Goal: Communication & Community: Participate in discussion

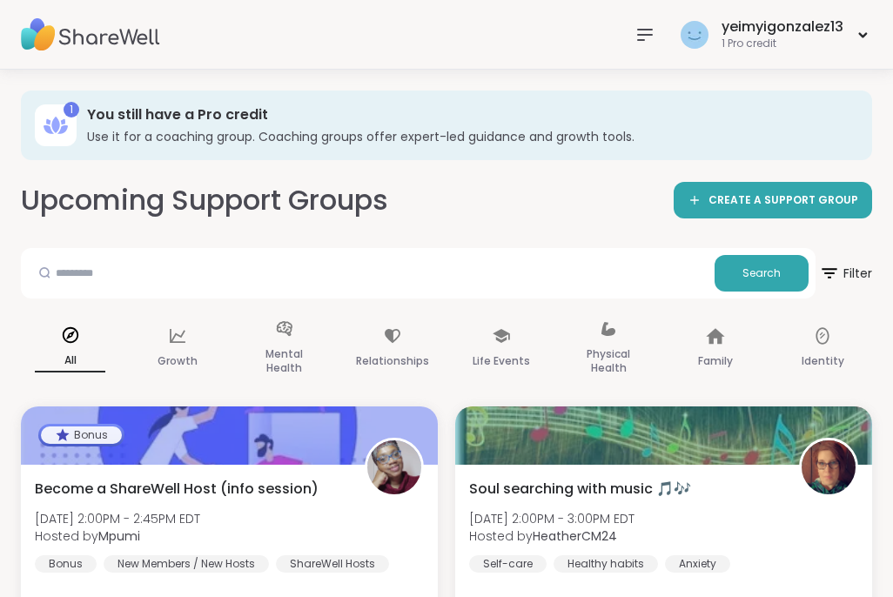
click at [653, 24] on icon at bounding box center [644, 34] width 21 height 21
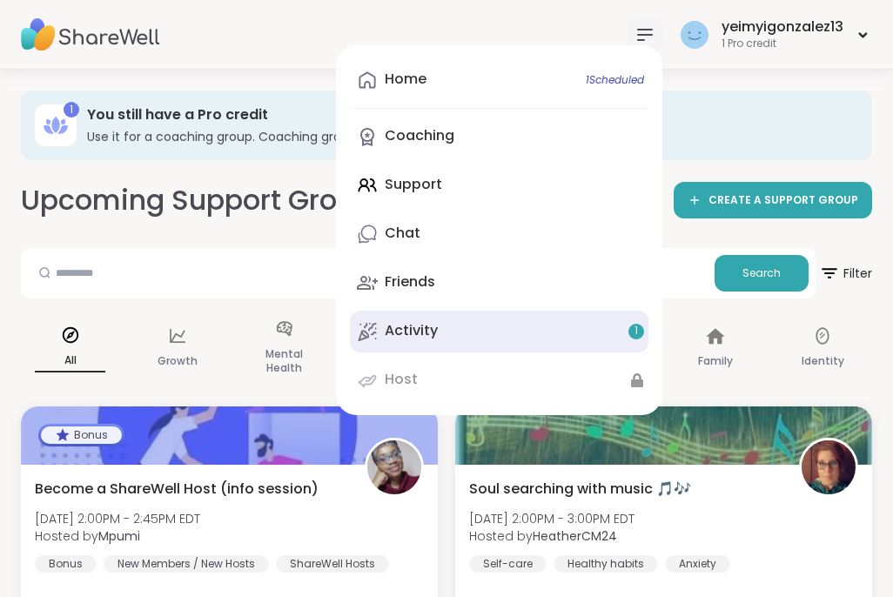
click at [461, 333] on link "Activity 1" at bounding box center [499, 332] width 298 height 42
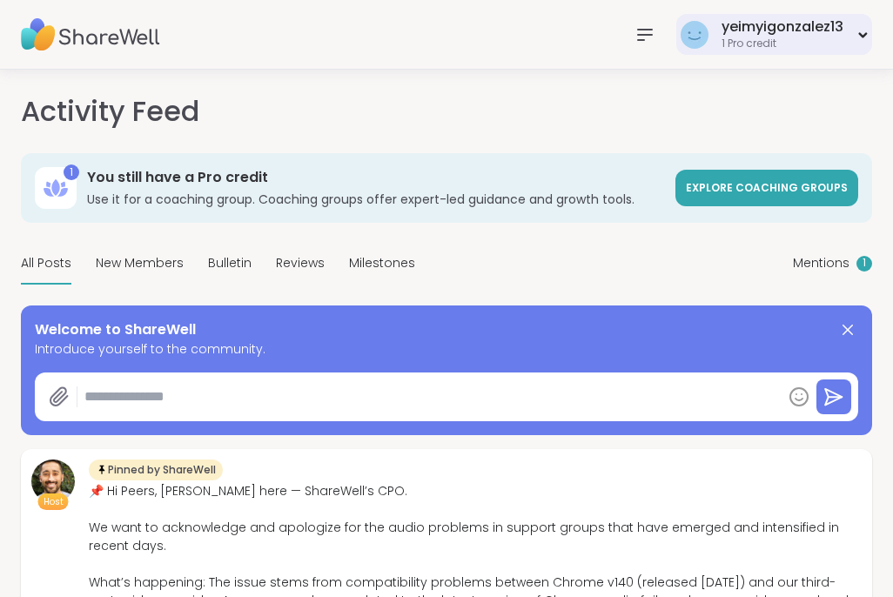
click at [746, 40] on div "1 Pro credit" at bounding box center [782, 44] width 122 height 15
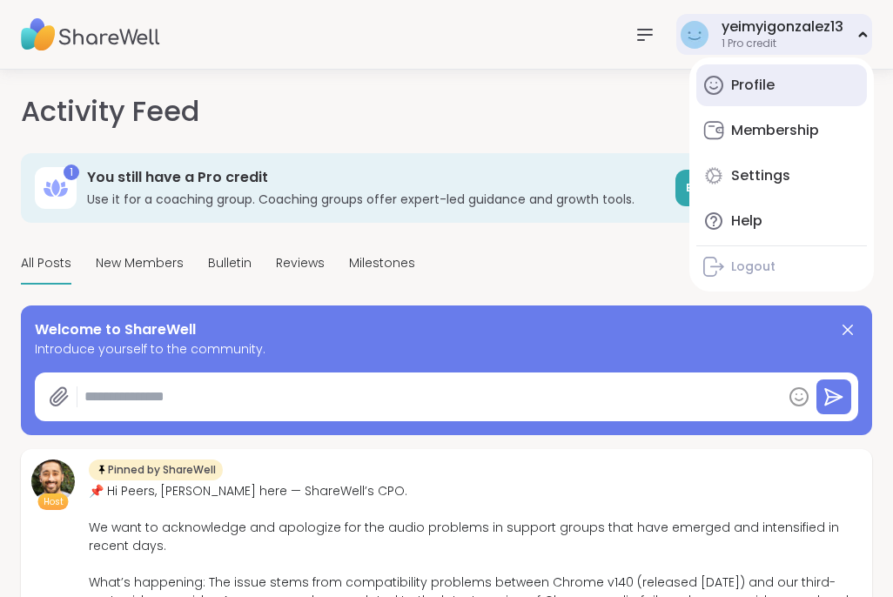
click at [732, 82] on div "Profile" at bounding box center [752, 85] width 43 height 19
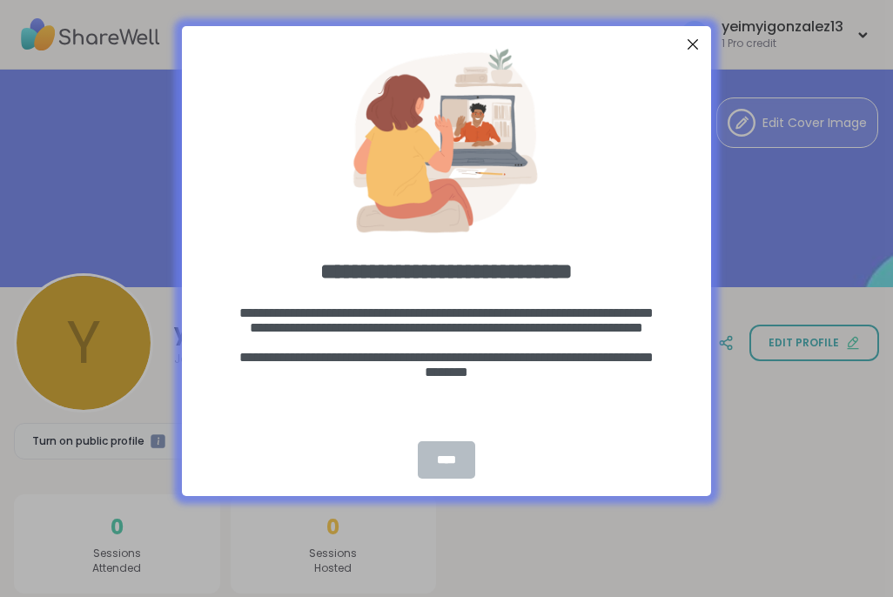
click at [451, 460] on div "****" at bounding box center [446, 459] width 57 height 37
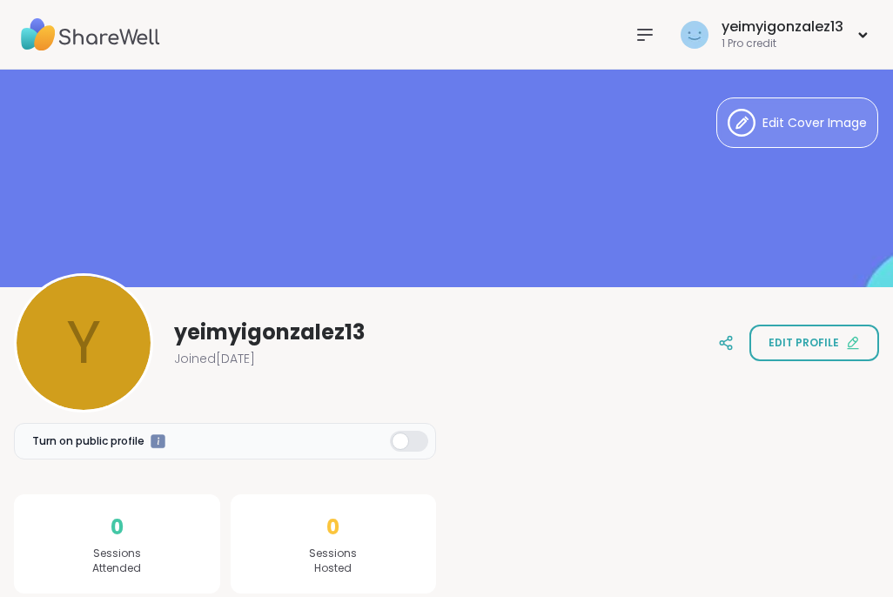
click at [70, 43] on img at bounding box center [90, 34] width 139 height 61
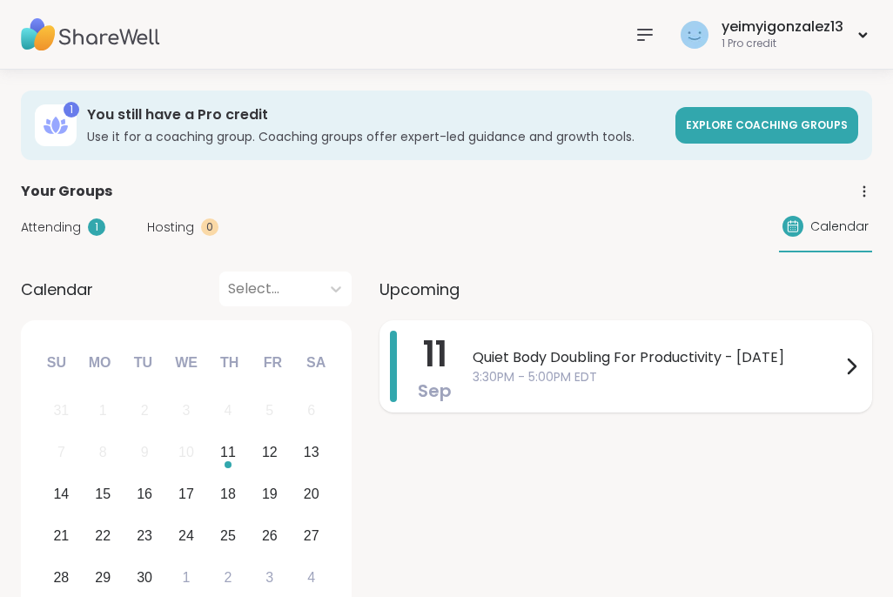
click at [640, 372] on span "3:30PM - 5:00PM EDT" at bounding box center [656, 377] width 368 height 18
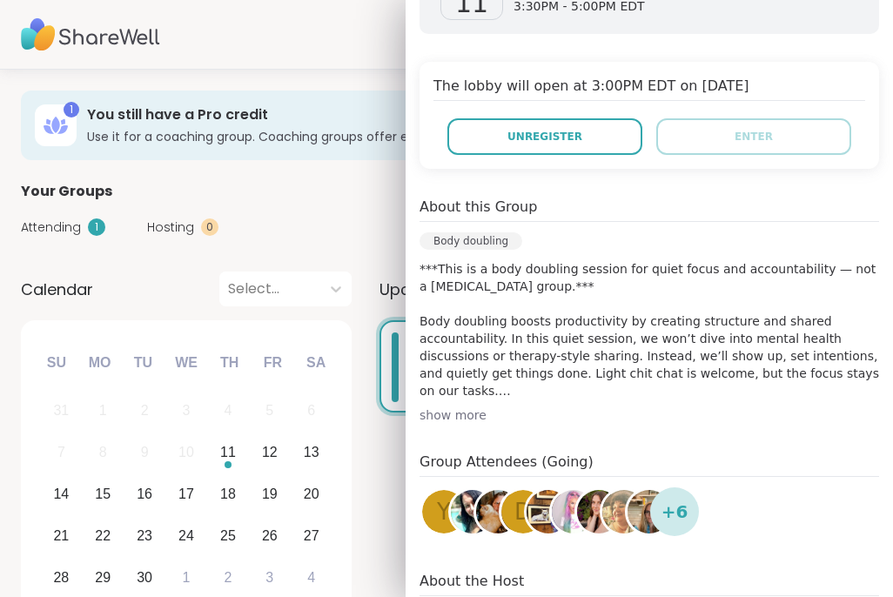
scroll to position [332, 0]
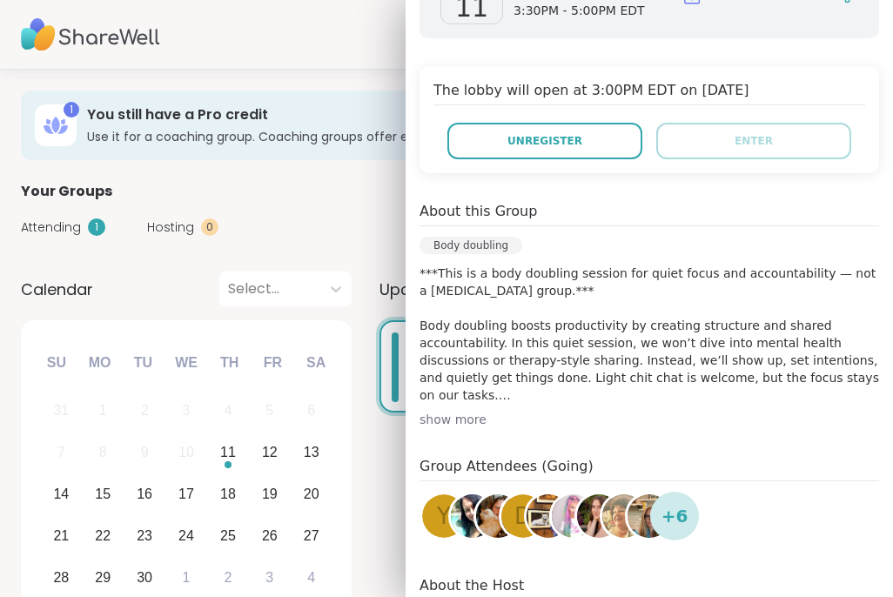
click at [462, 416] on div "show more" at bounding box center [648, 419] width 459 height 17
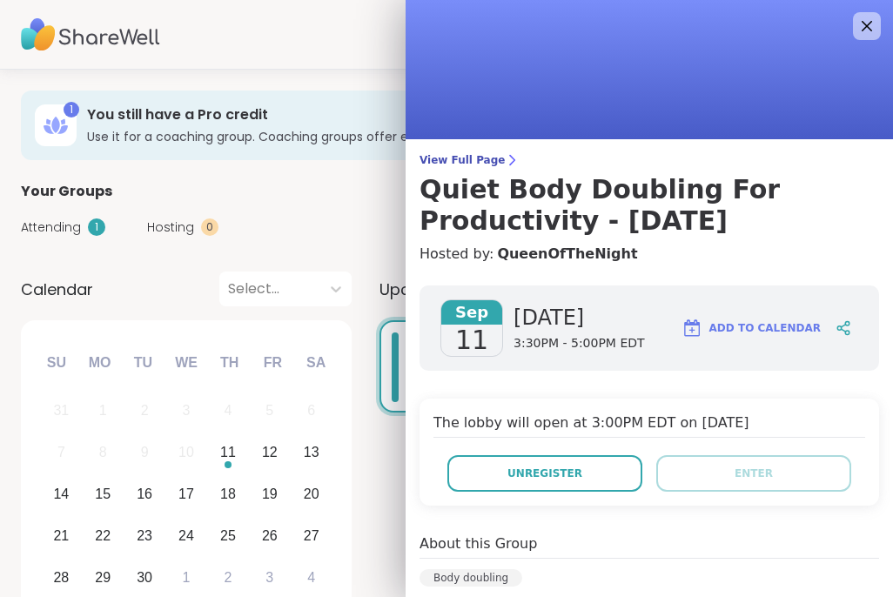
scroll to position [0, 0]
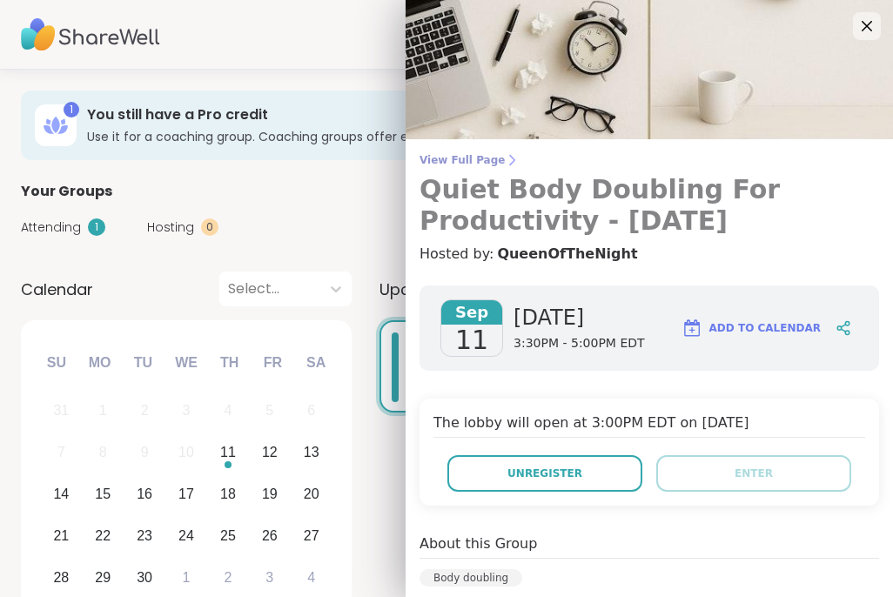
drag, startPoint x: 550, startPoint y: 219, endPoint x: 513, endPoint y: 219, distance: 36.5
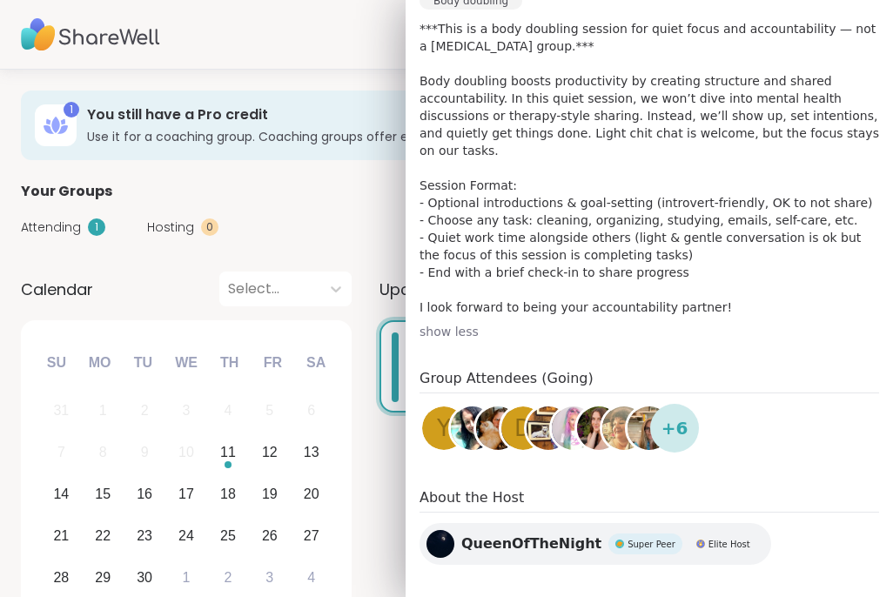
scroll to position [576, 0]
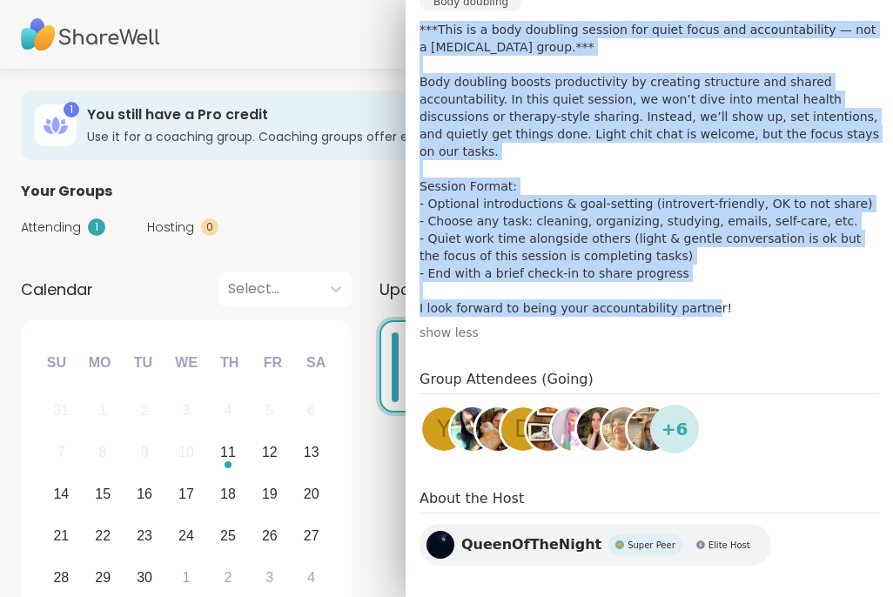
drag, startPoint x: 717, startPoint y: 297, endPoint x: 418, endPoint y: 29, distance: 401.7
click at [418, 29] on div "[DATE] [DATE] 3:30PM - 5:00PM EDT Add to Calendar Enter group here Unregister E…" at bounding box center [648, 141] width 487 height 891
copy p "***This is a body doubling session for quiet focus and accountability — not a […"
click at [360, 195] on div "Your Groups" at bounding box center [446, 191] width 851 height 21
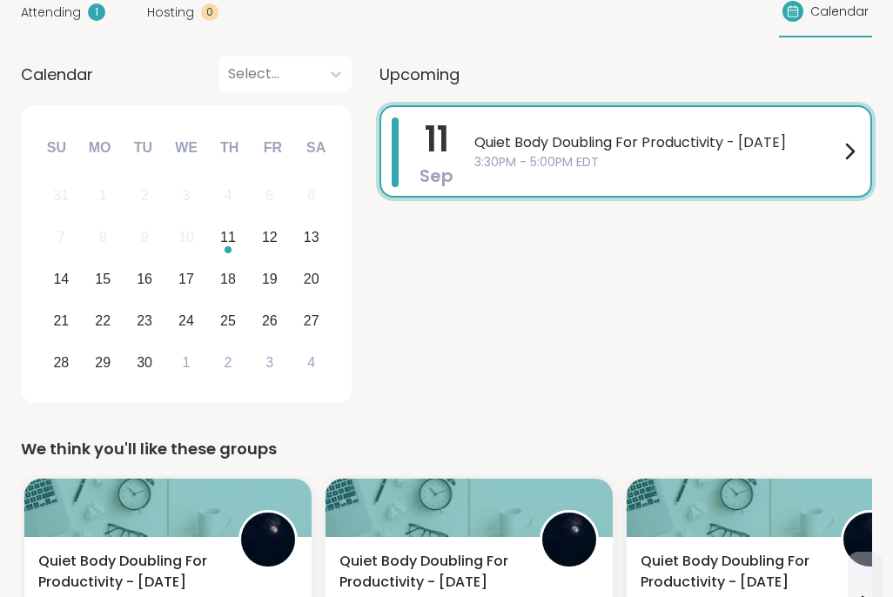
scroll to position [211, 0]
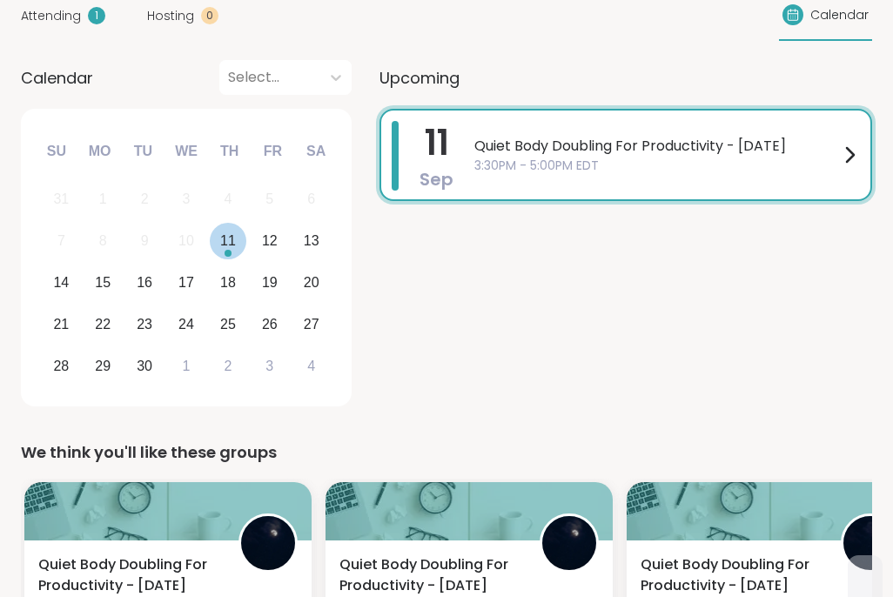
click at [229, 235] on div "11" at bounding box center [228, 240] width 16 height 23
click at [602, 158] on span "3:30PM - 5:00PM EDT" at bounding box center [656, 166] width 364 height 18
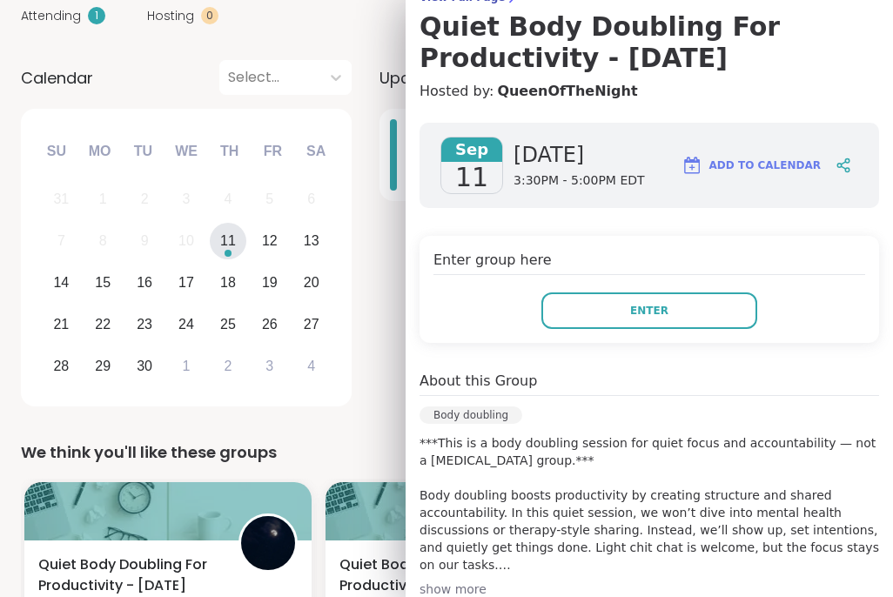
scroll to position [168, 0]
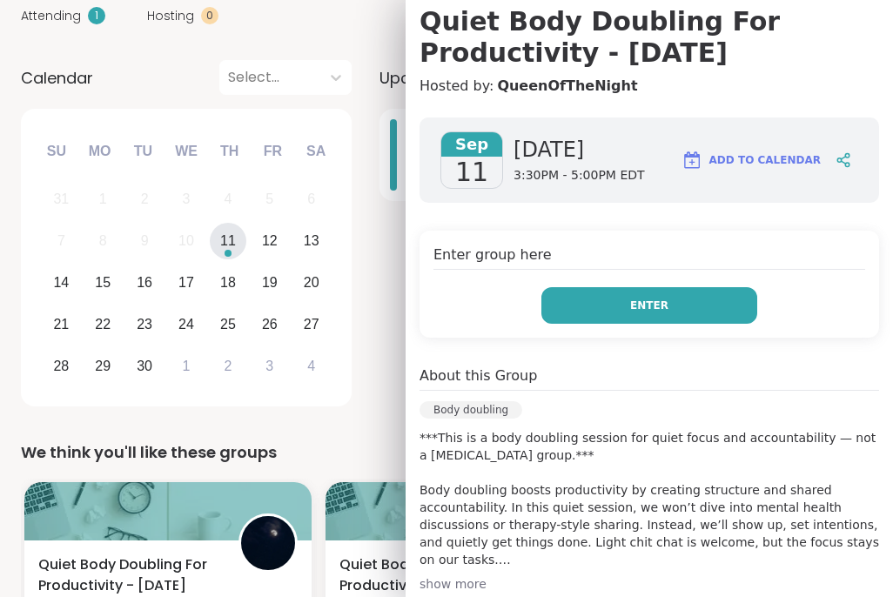
click at [647, 314] on button "Enter" at bounding box center [649, 305] width 216 height 37
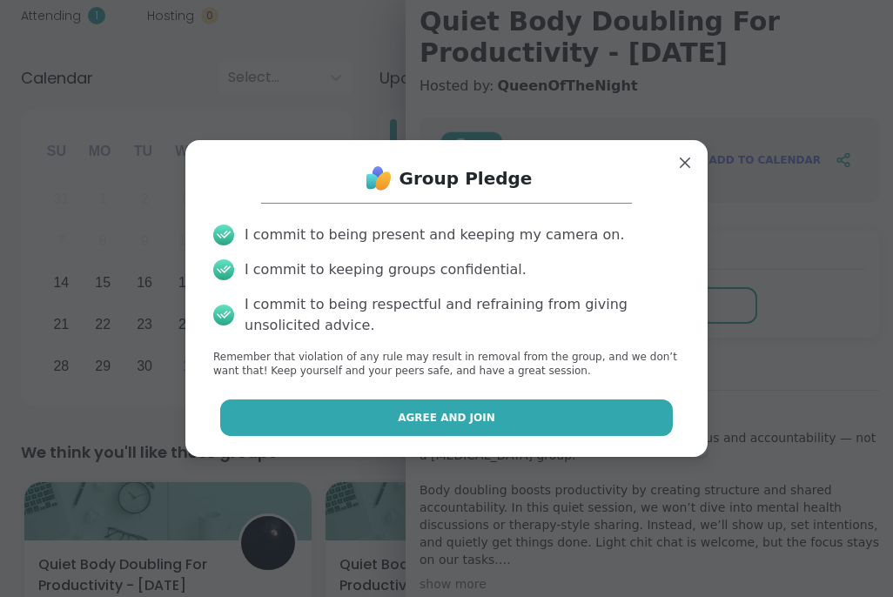
click at [498, 411] on button "Agree and Join" at bounding box center [446, 417] width 453 height 37
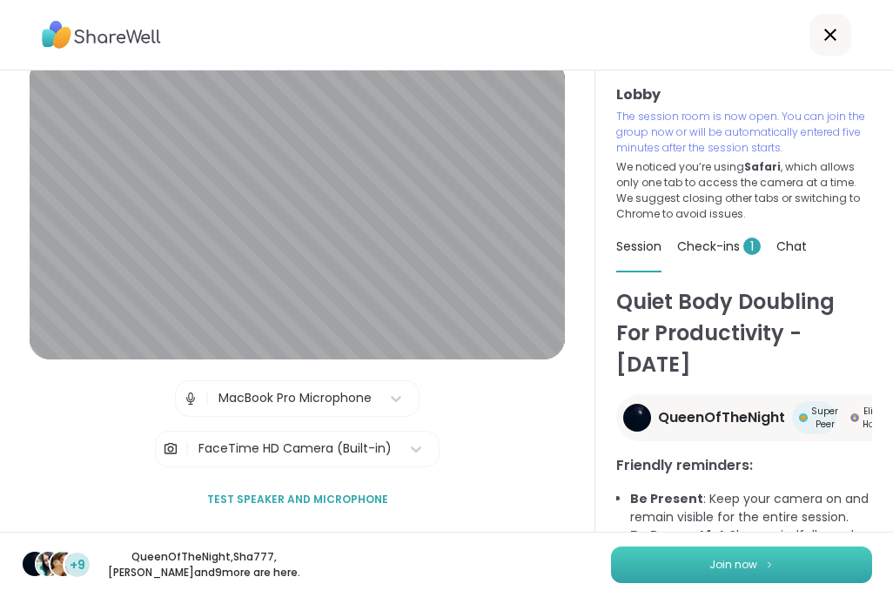
click at [731, 565] on span "Join now" at bounding box center [733, 565] width 48 height 16
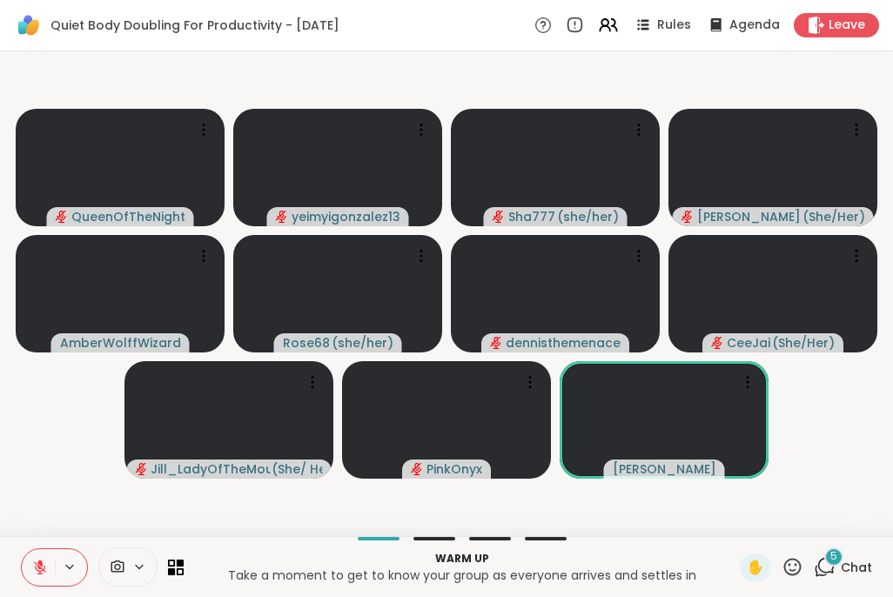
click at [827, 563] on div "5" at bounding box center [833, 556] width 19 height 19
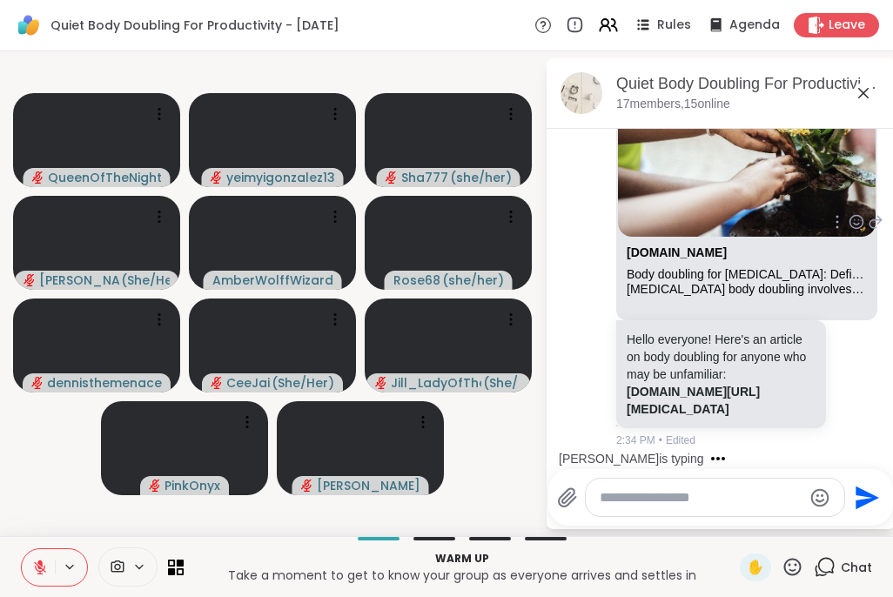
scroll to position [213, 0]
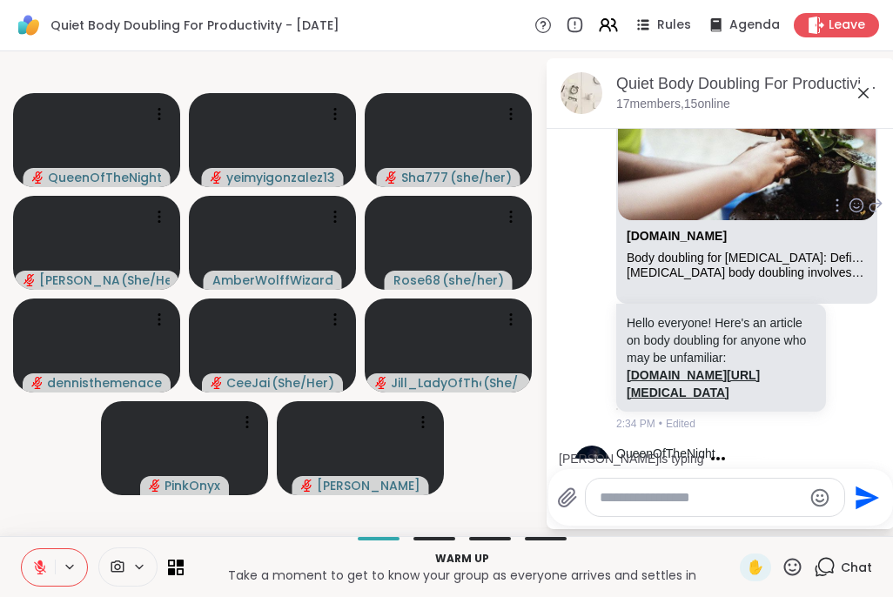
click at [724, 377] on link "[DOMAIN_NAME][URL][MEDICAL_DATA]" at bounding box center [692, 383] width 133 height 31
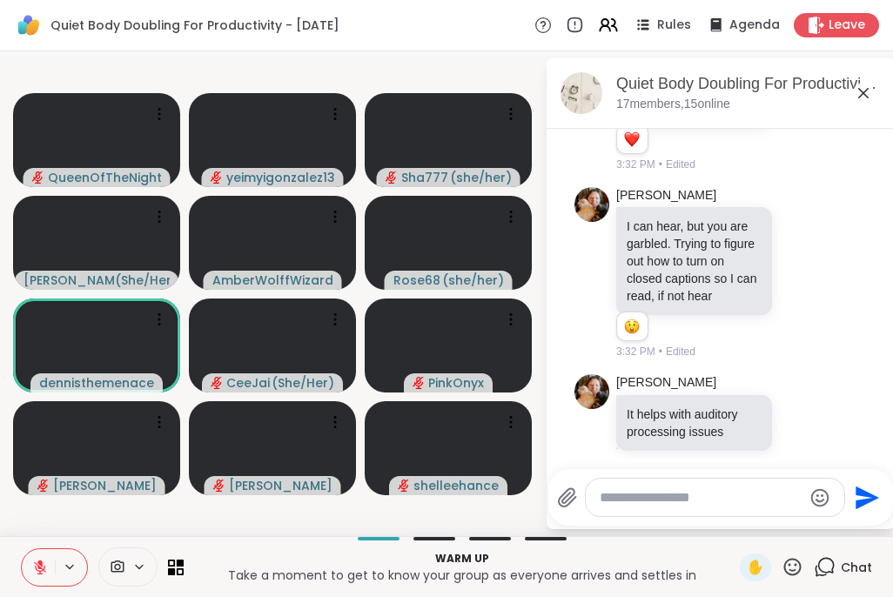
scroll to position [2487, 0]
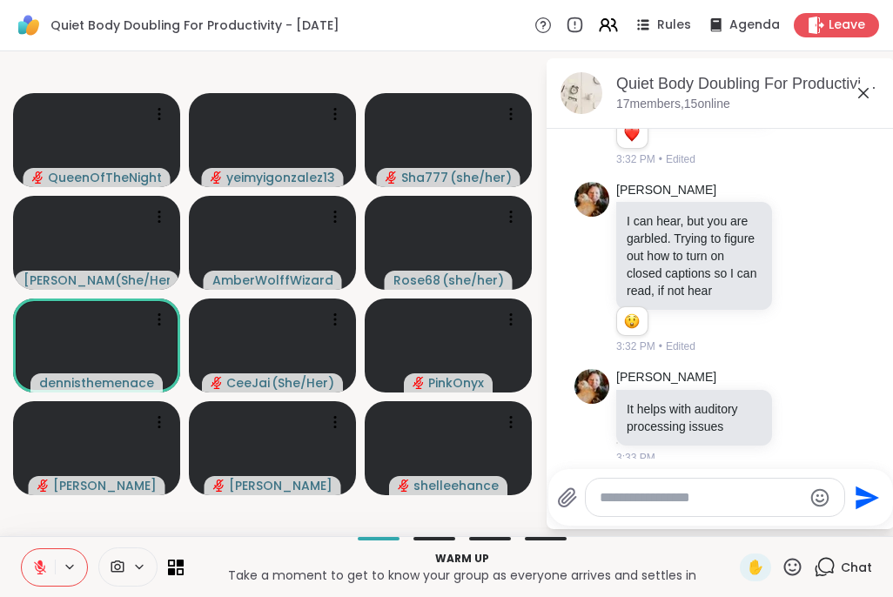
click at [627, 504] on textarea "Type your message" at bounding box center [700, 497] width 203 height 17
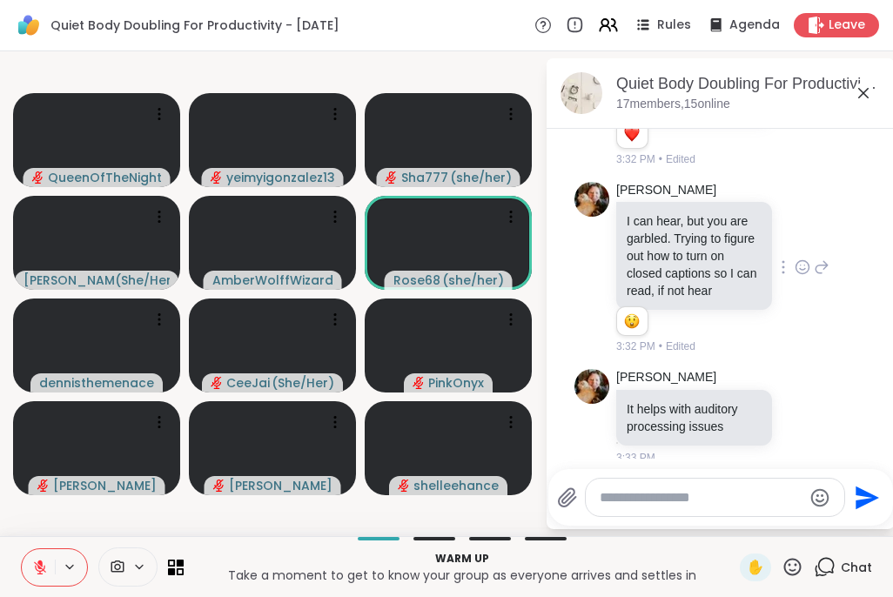
scroll to position [2510, 0]
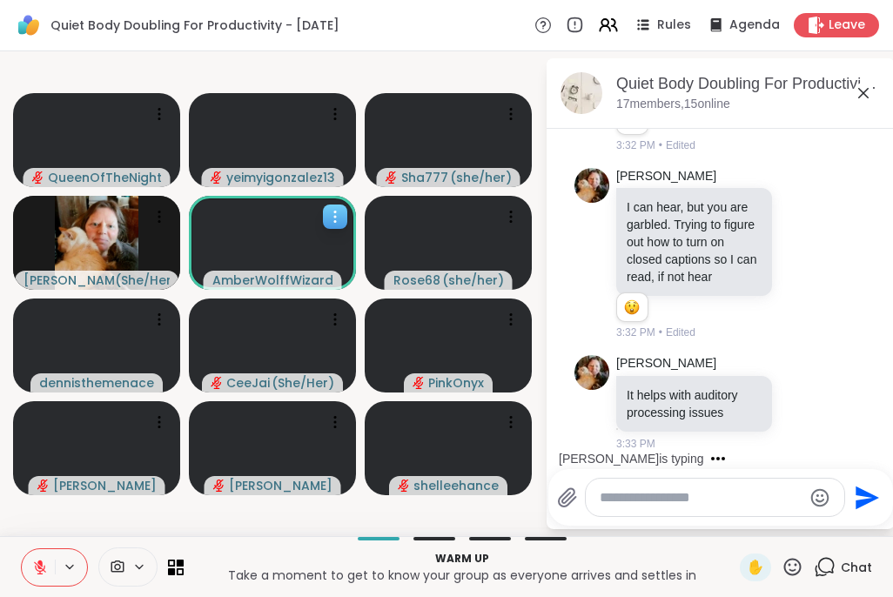
click at [339, 216] on icon at bounding box center [334, 216] width 17 height 17
click at [806, 327] on div "[PERSON_NAME] I can hear, but you are garbled. Trying to figure out how to turn…" at bounding box center [722, 254] width 213 height 173
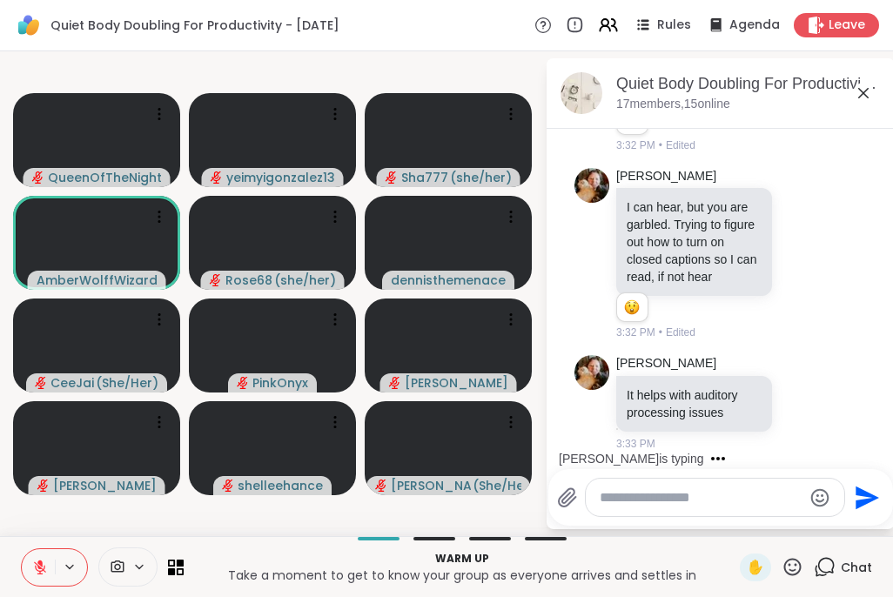
click at [631, 498] on textarea "Type your message" at bounding box center [700, 497] width 203 height 17
drag, startPoint x: 686, startPoint y: 497, endPoint x: 573, endPoint y: 496, distance: 113.1
click at [573, 496] on div "**********" at bounding box center [702, 497] width 291 height 39
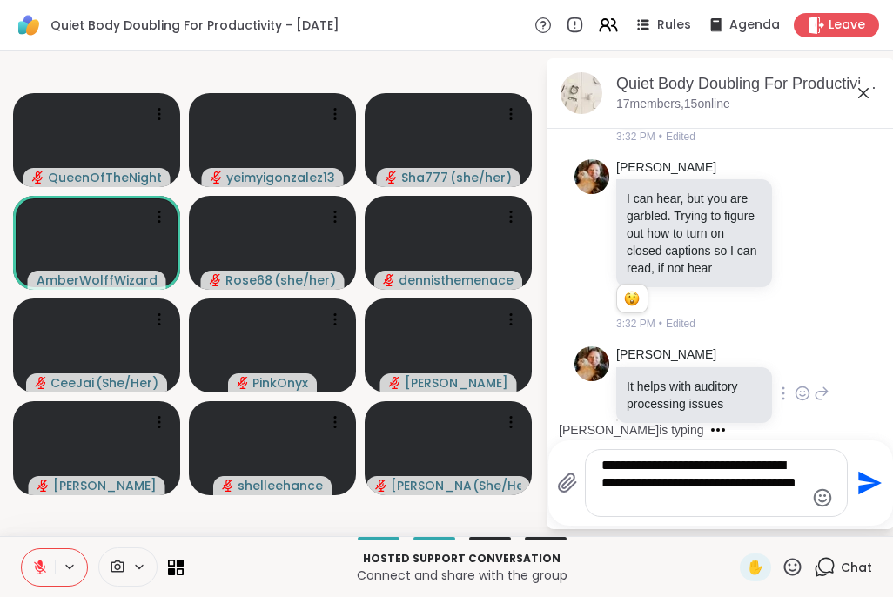
scroll to position [2538, 0]
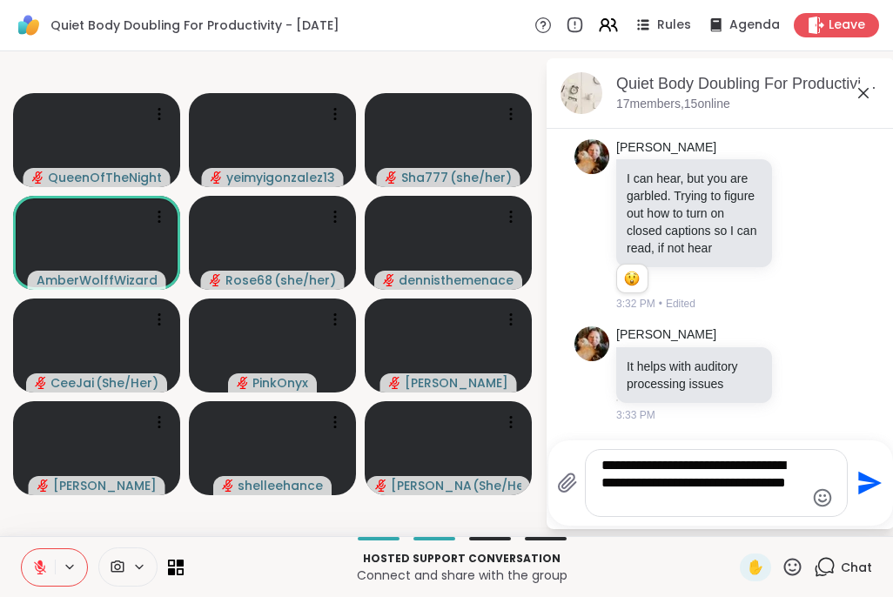
click at [667, 499] on textarea "**********" at bounding box center [702, 483] width 203 height 52
click at [751, 484] on textarea "**********" at bounding box center [702, 483] width 203 height 52
click at [660, 504] on textarea "**********" at bounding box center [702, 483] width 203 height 52
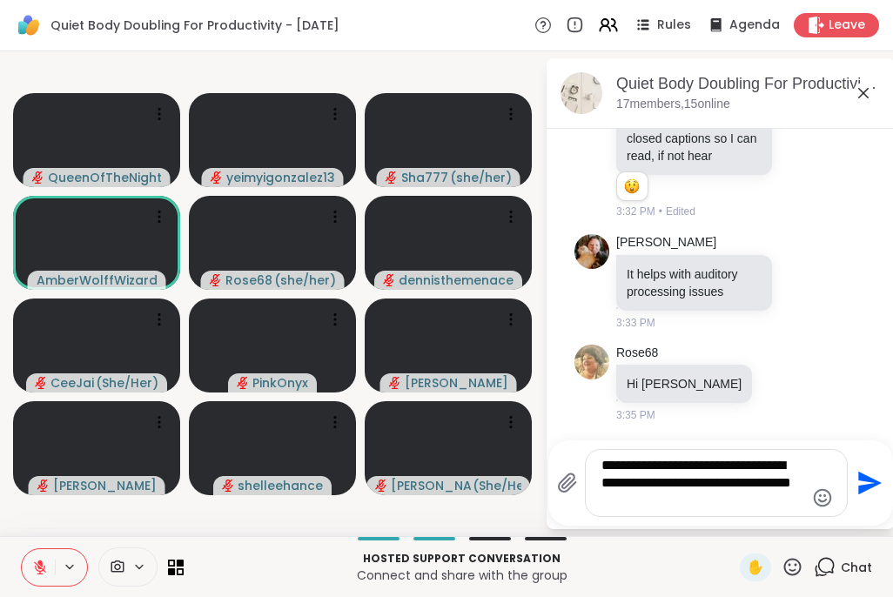
drag, startPoint x: 716, startPoint y: 464, endPoint x: 806, endPoint y: 460, distance: 90.5
click at [806, 460] on div "**********" at bounding box center [715, 483] width 261 height 66
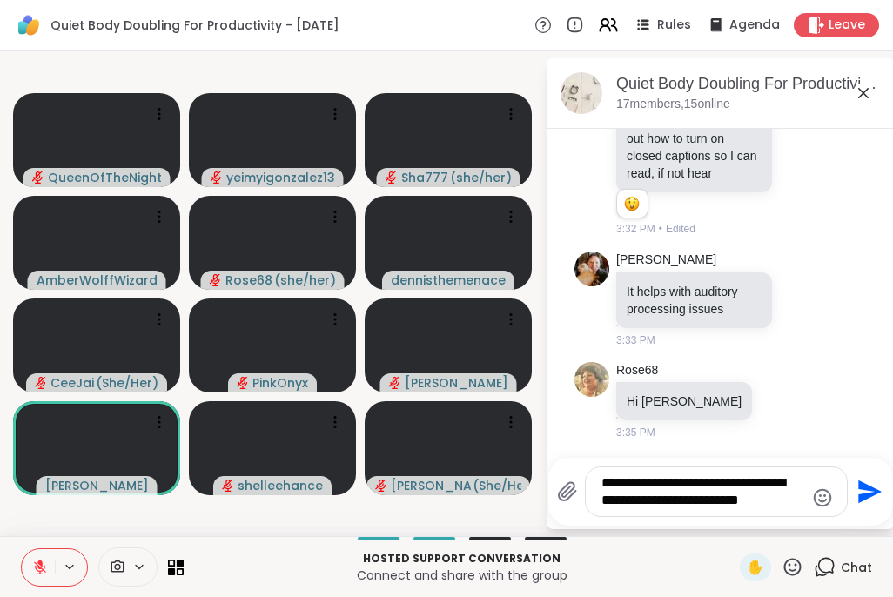
drag, startPoint x: 802, startPoint y: 476, endPoint x: 756, endPoint y: 485, distance: 47.1
click at [756, 485] on div "**********" at bounding box center [715, 491] width 261 height 49
drag, startPoint x: 756, startPoint y: 485, endPoint x: 811, endPoint y: 485, distance: 54.8
click at [811, 485] on div "**********" at bounding box center [715, 491] width 261 height 49
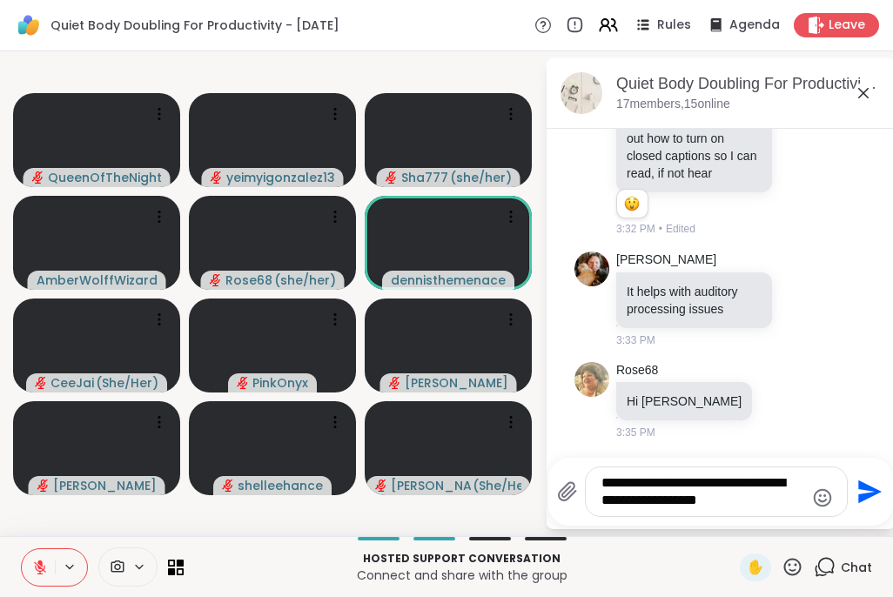
type textarea "**********"
click at [859, 490] on icon "Send" at bounding box center [869, 491] width 23 height 23
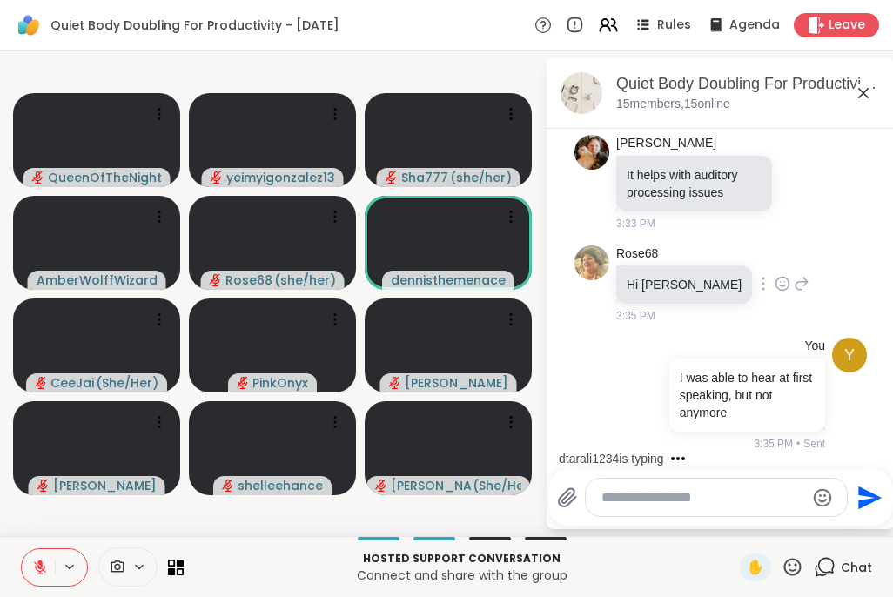
scroll to position [2821, 0]
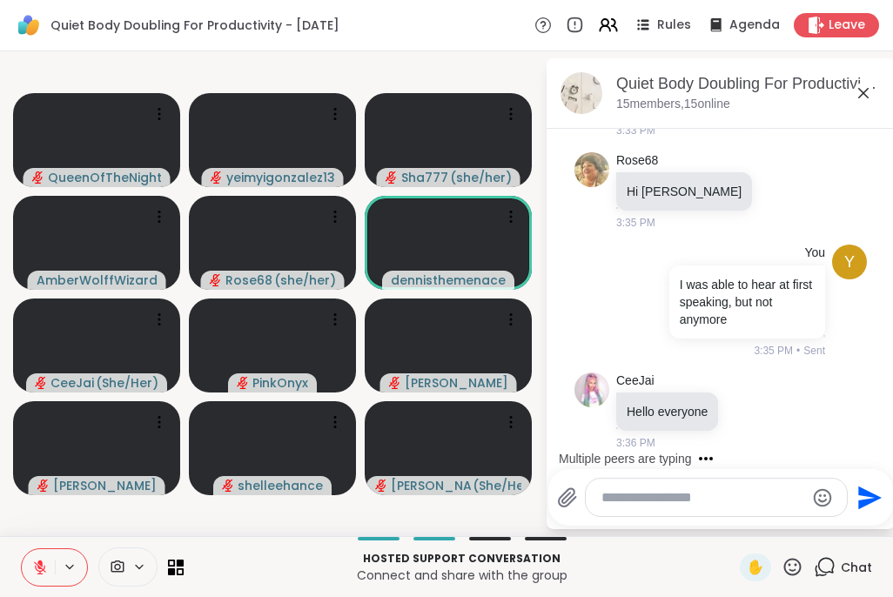
click at [70, 570] on icon at bounding box center [70, 566] width 14 height 15
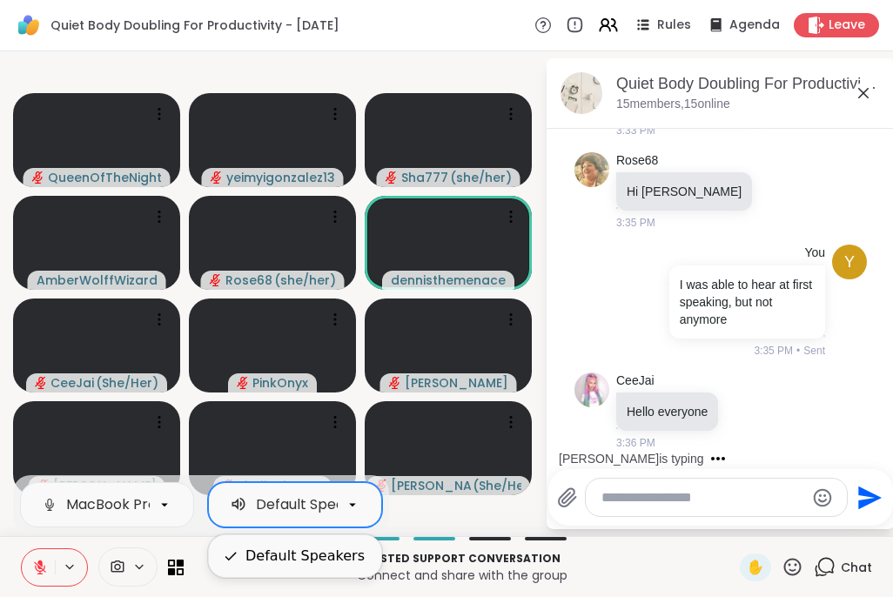
click at [252, 499] on div "Default Speakers" at bounding box center [303, 504] width 147 height 21
click at [264, 556] on div "Default Speakers" at bounding box center [304, 555] width 119 height 21
click at [355, 497] on icon at bounding box center [352, 505] width 16 height 16
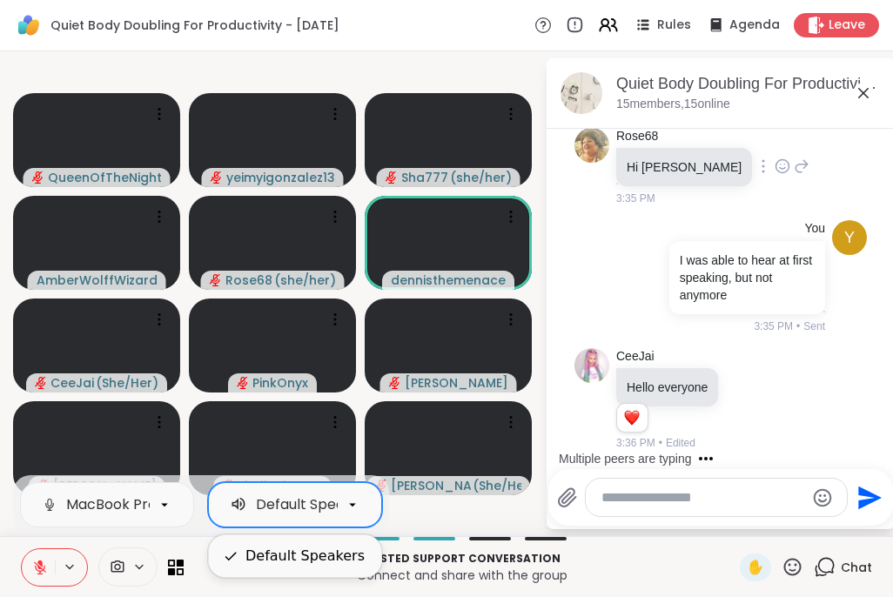
click at [774, 186] on div "Rose68 Hi [PERSON_NAME] 3:35 PM" at bounding box center [720, 167] width 292 height 93
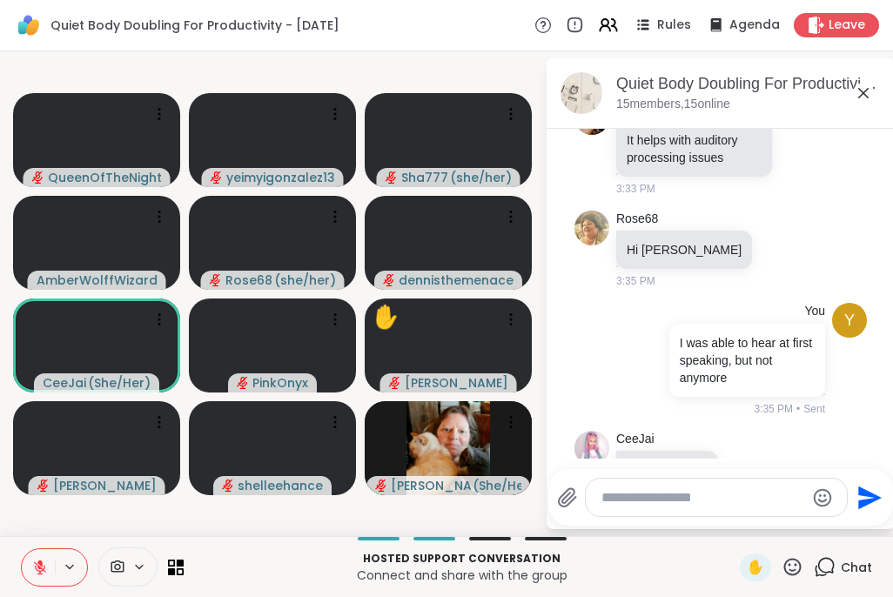
scroll to position [2755, 0]
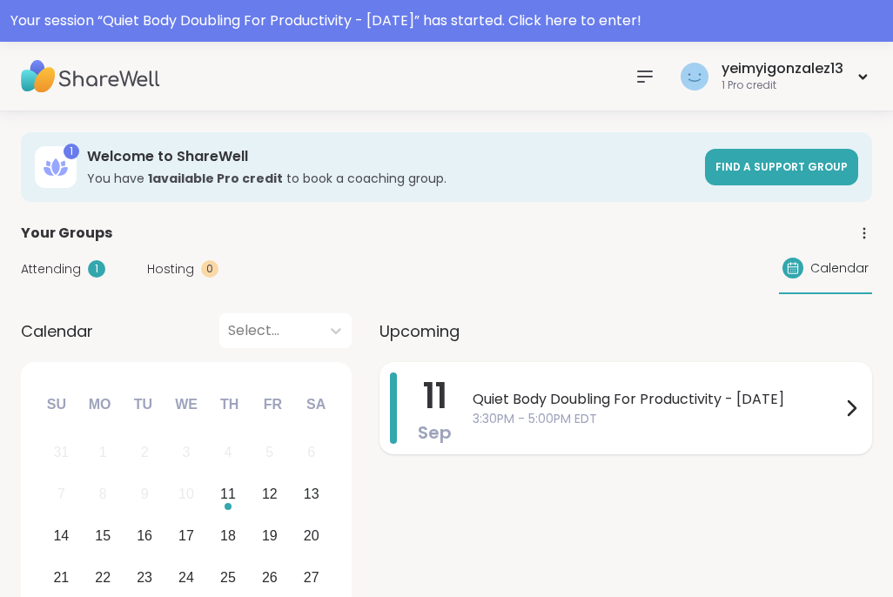
click at [670, 420] on span "3:30PM - 5:00PM EDT" at bounding box center [656, 419] width 368 height 18
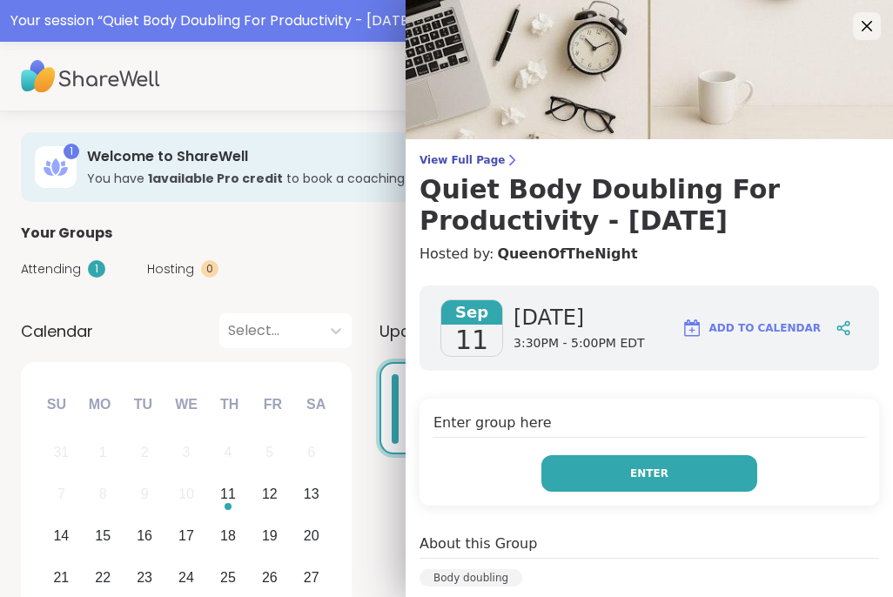
click at [655, 474] on span "Enter" at bounding box center [649, 473] width 38 height 16
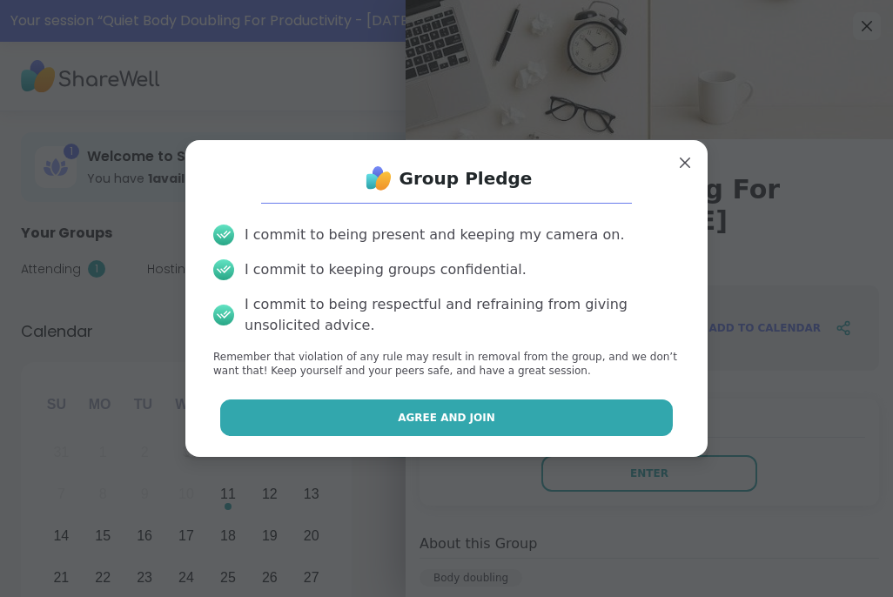
click at [491, 414] on button "Agree and Join" at bounding box center [446, 417] width 453 height 37
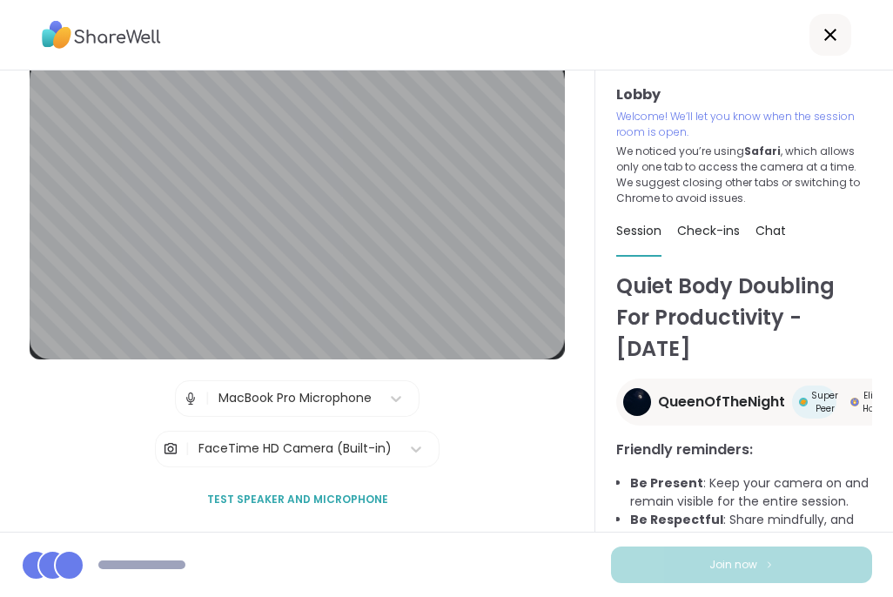
scroll to position [28, 0]
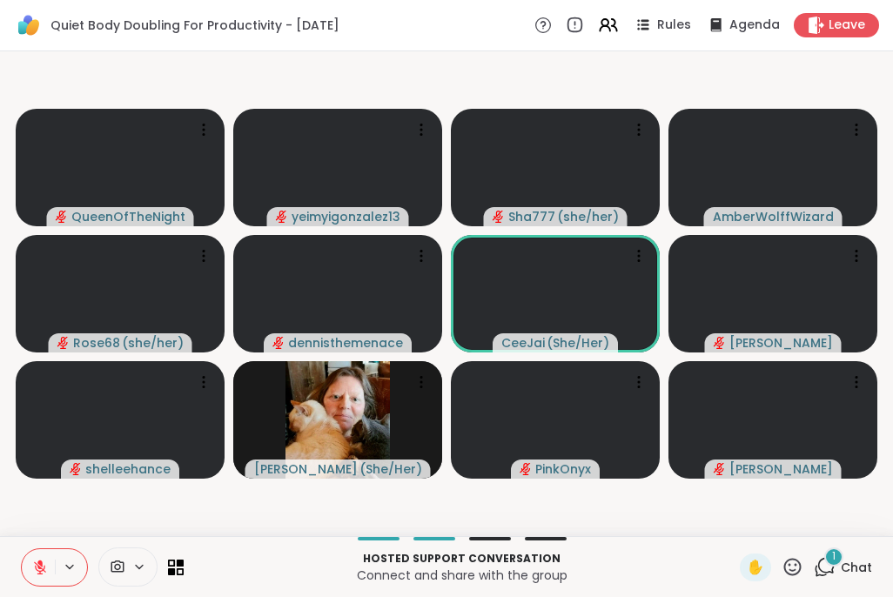
click at [831, 561] on div "1" at bounding box center [833, 556] width 19 height 19
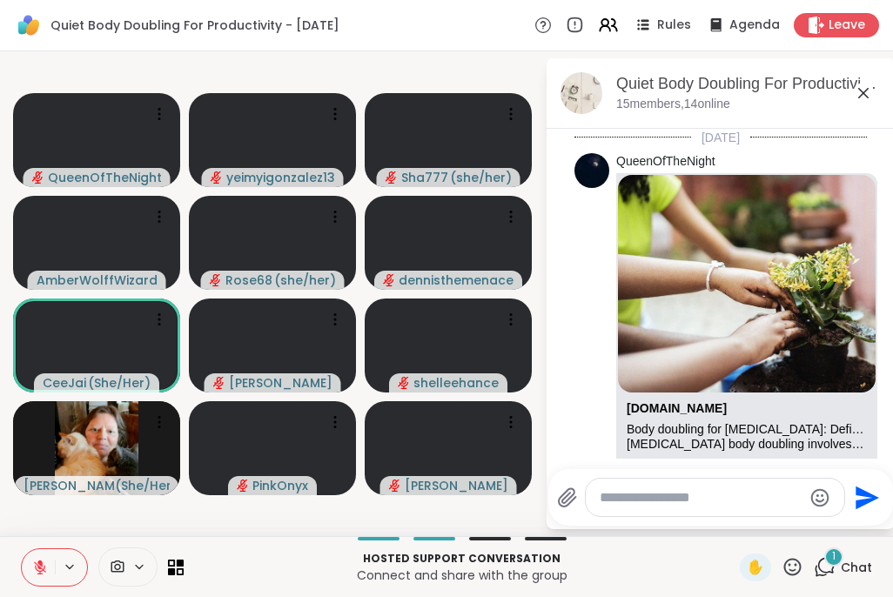
scroll to position [3396, 0]
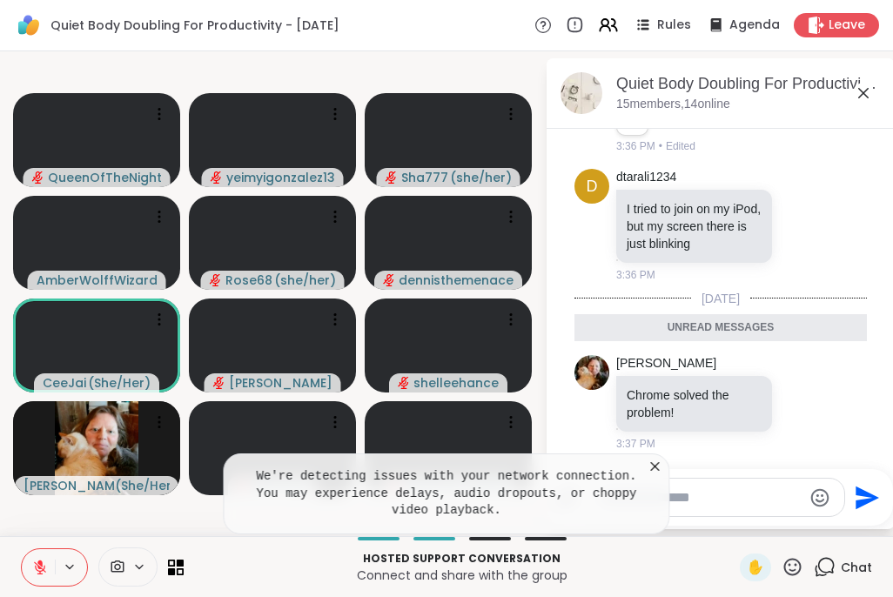
click at [655, 468] on icon at bounding box center [655, 466] width 9 height 9
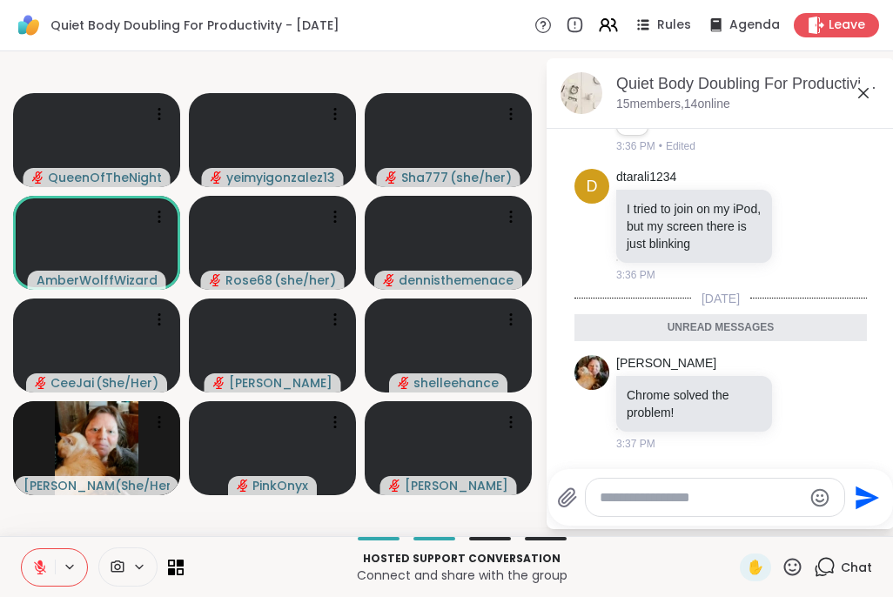
click at [655, 498] on textarea "Type your message" at bounding box center [700, 497] width 203 height 17
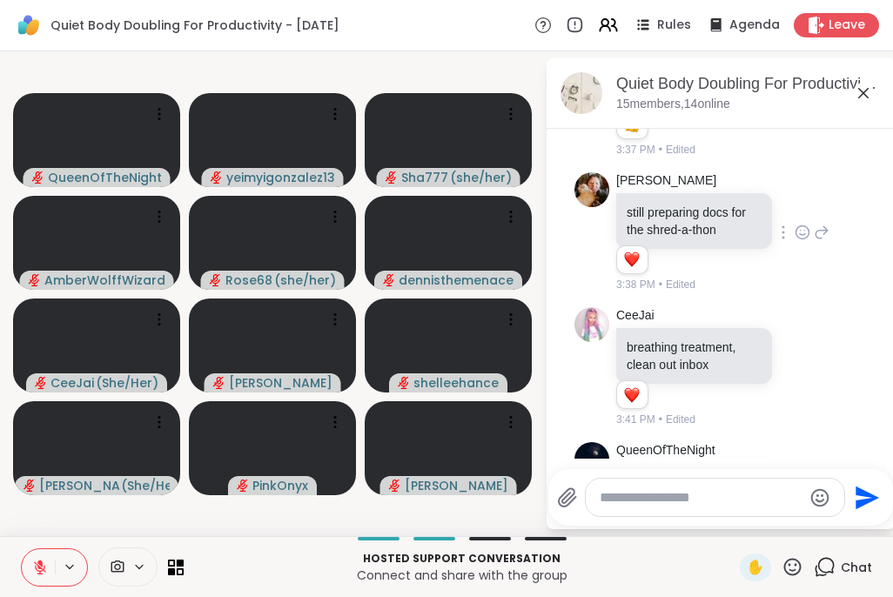
scroll to position [4121, 0]
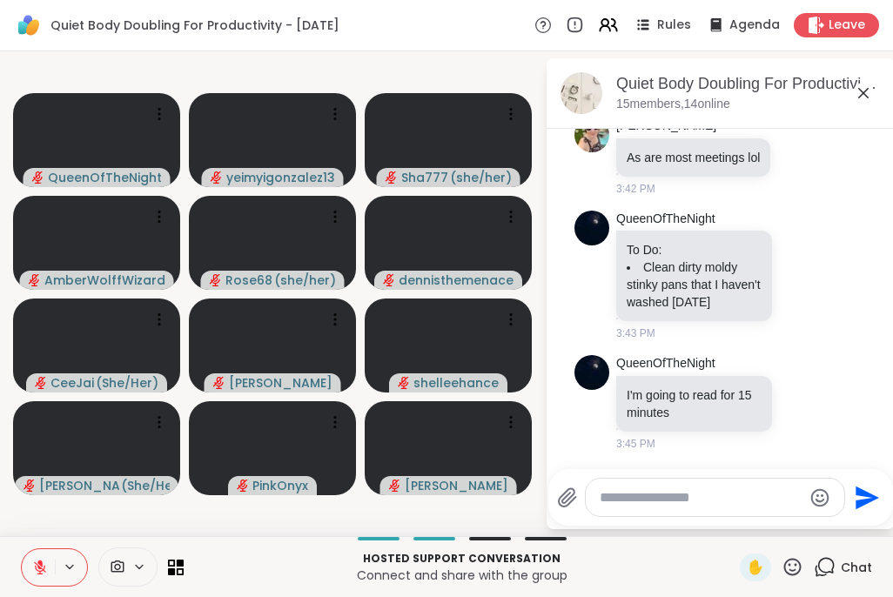
click at [148, 560] on span at bounding box center [144, 566] width 24 height 15
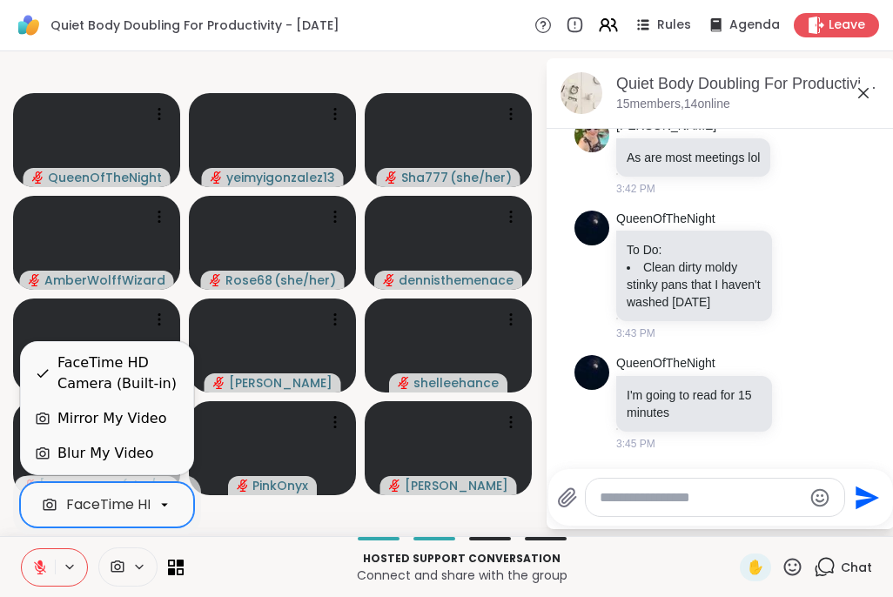
scroll to position [0, 107]
click at [142, 456] on div "Blur My Video" at bounding box center [105, 453] width 96 height 21
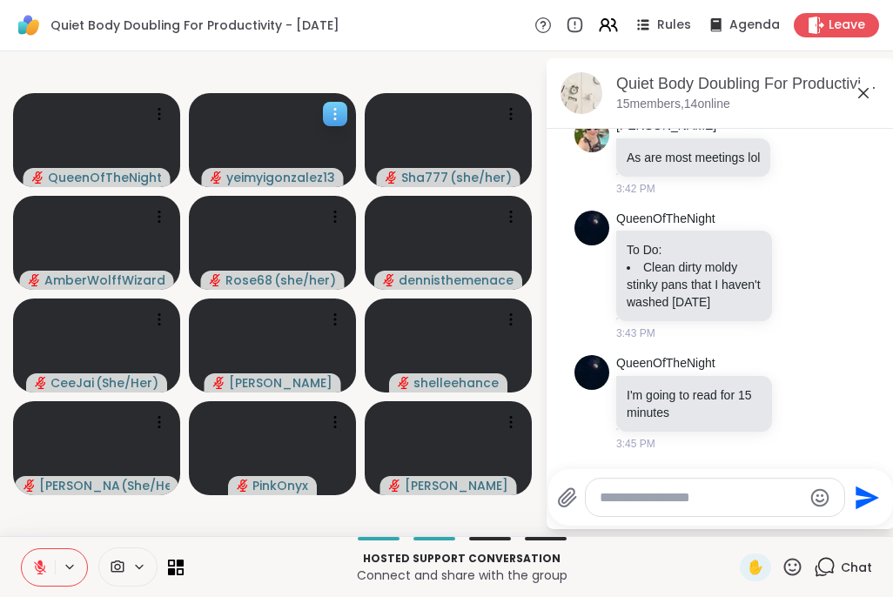
click at [337, 113] on icon at bounding box center [334, 113] width 17 height 17
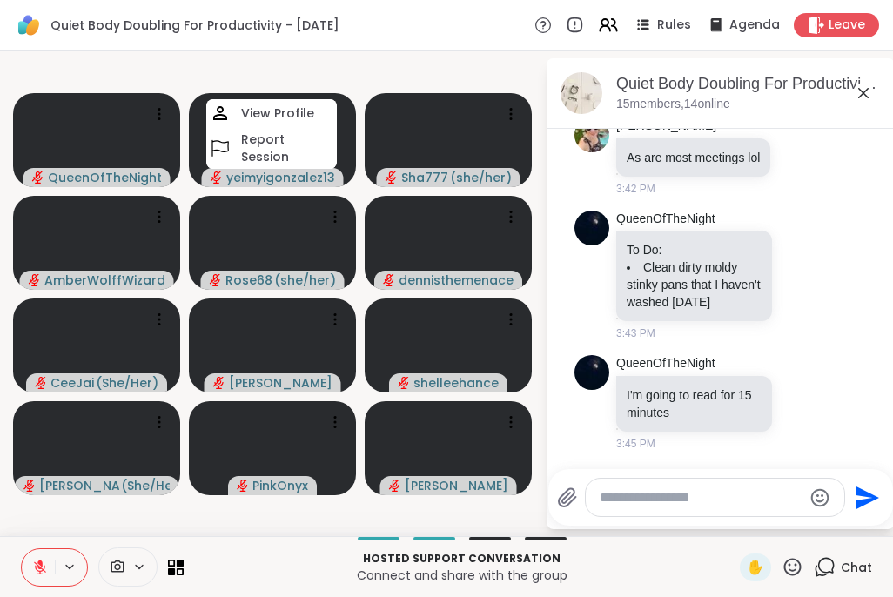
click at [458, 45] on div "Quiet Body Doubling For Productivity - Thursday Rules Agenda Leave" at bounding box center [446, 25] width 893 height 51
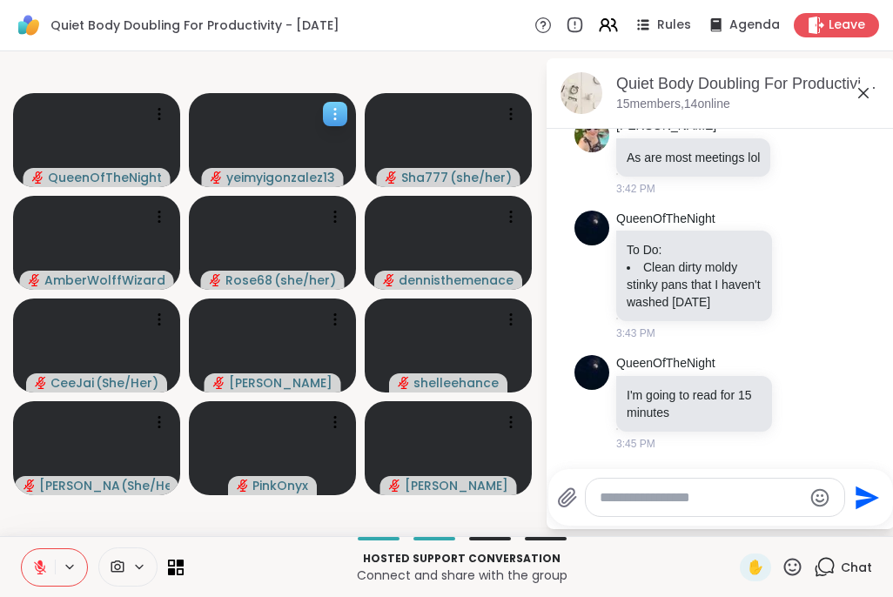
click at [290, 136] on video at bounding box center [272, 140] width 167 height 94
click at [459, 34] on div "Quiet Body Doubling For Productivity - Thursday Rules Agenda Leave" at bounding box center [446, 25] width 893 height 51
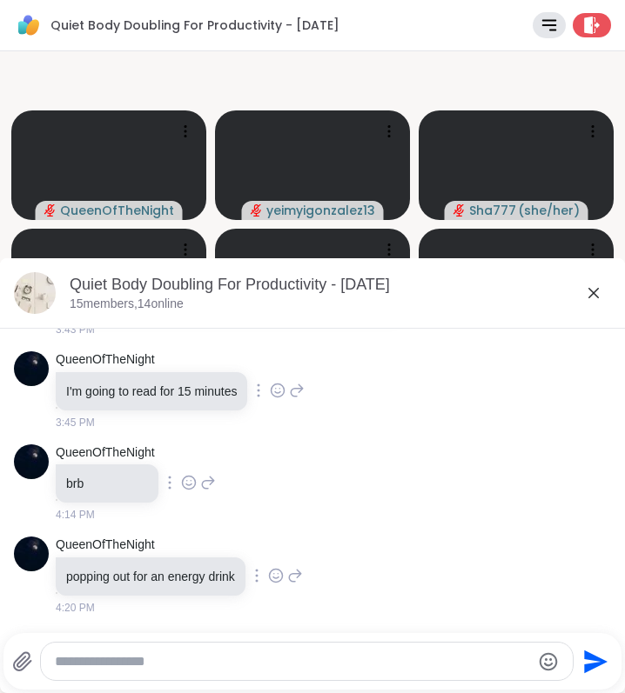
scroll to position [3071, 0]
click at [596, 294] on icon at bounding box center [593, 293] width 21 height 21
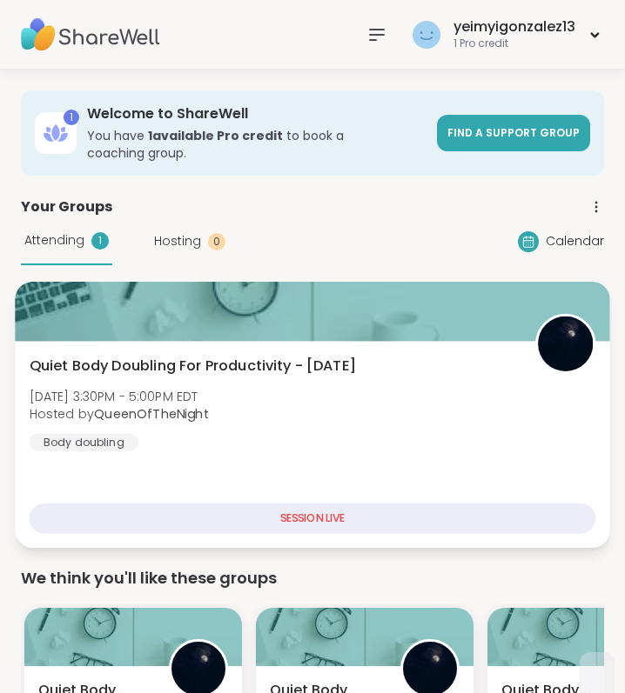
click at [306, 425] on div "Quiet Body Doubling For Productivity - Thursday Thu, Sep 11 | 3:30PM - 5:00PM E…" at bounding box center [313, 404] width 566 height 96
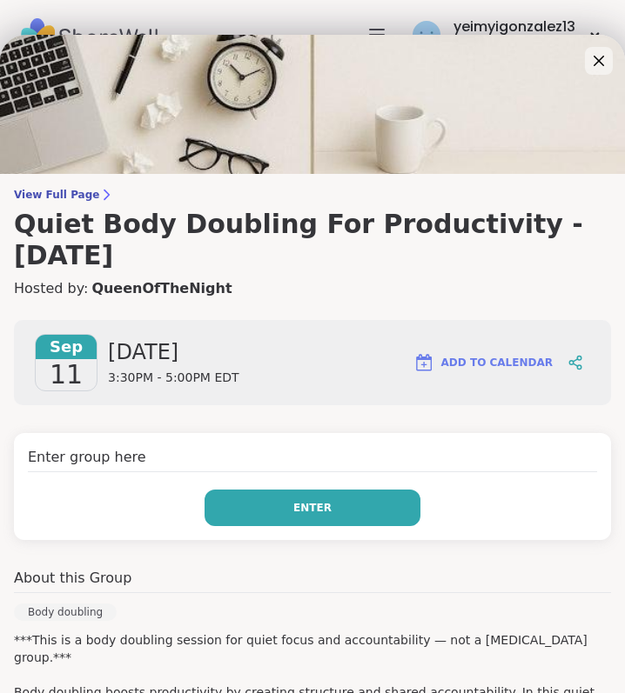
click at [318, 490] on button "Enter" at bounding box center [312, 508] width 216 height 37
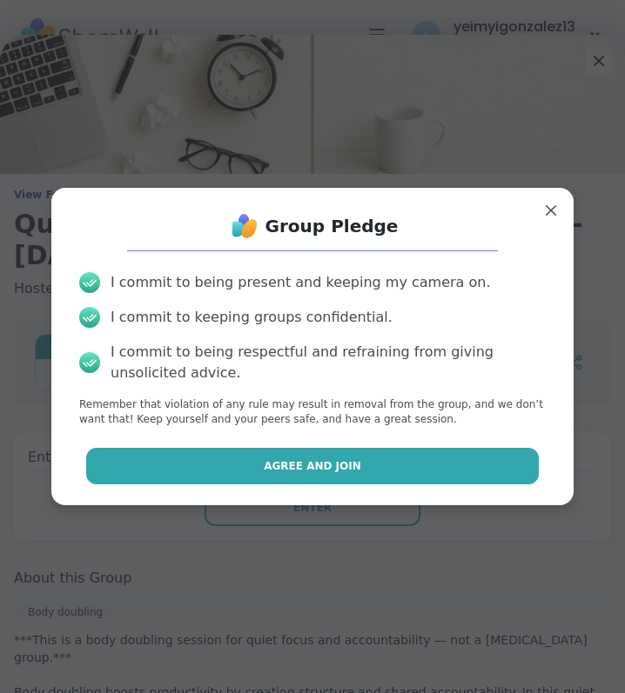
click at [312, 461] on span "Agree and Join" at bounding box center [312, 466] width 97 height 16
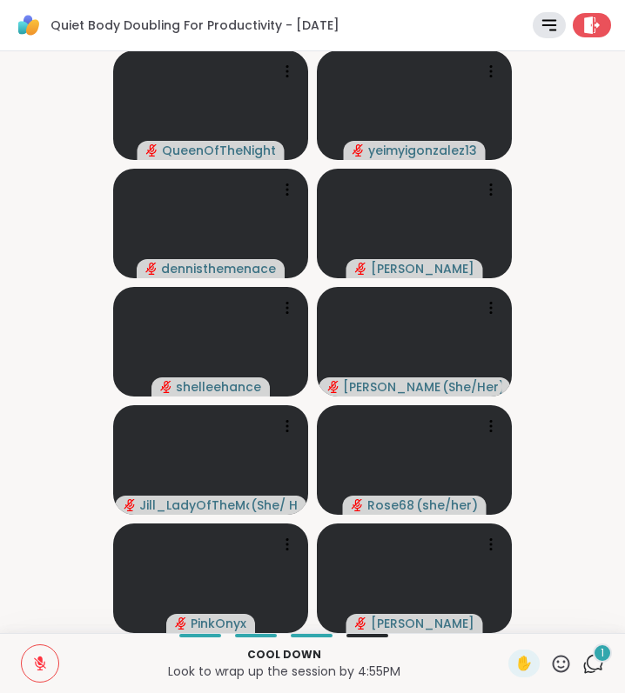
click at [598, 654] on div "1" at bounding box center [601, 653] width 19 height 19
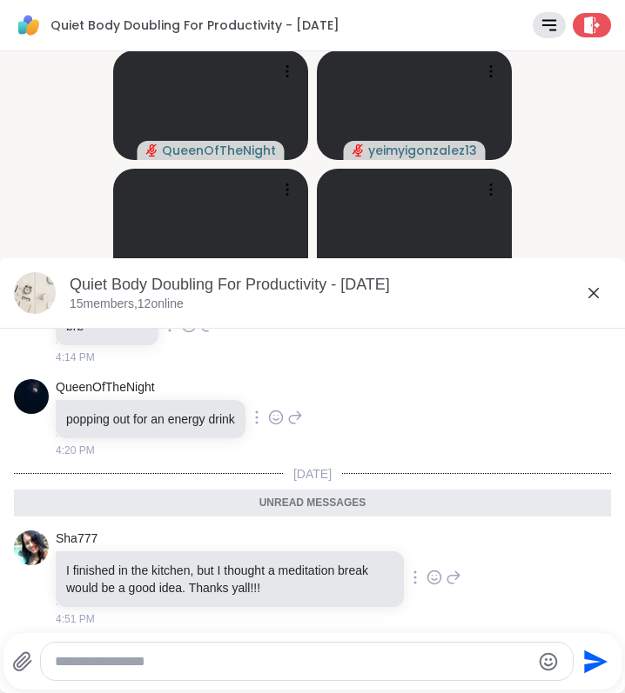
scroll to position [3246, 0]
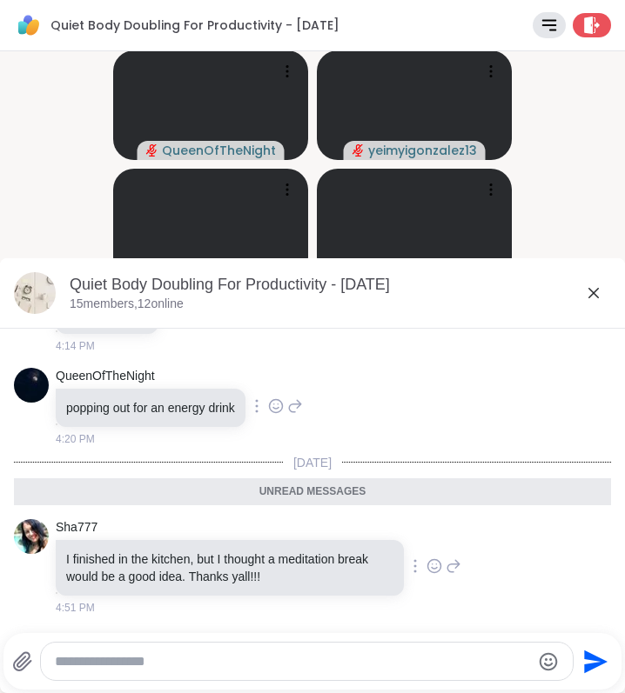
click at [590, 293] on icon at bounding box center [593, 293] width 21 height 21
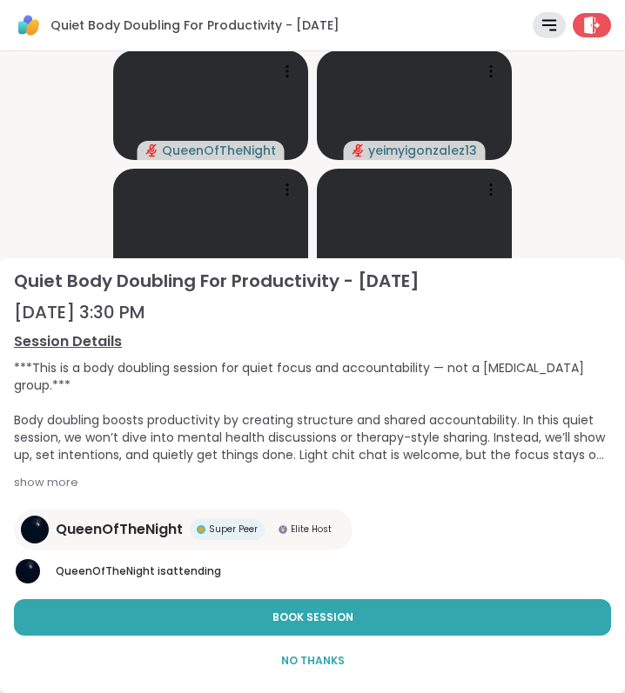
scroll to position [49, 0]
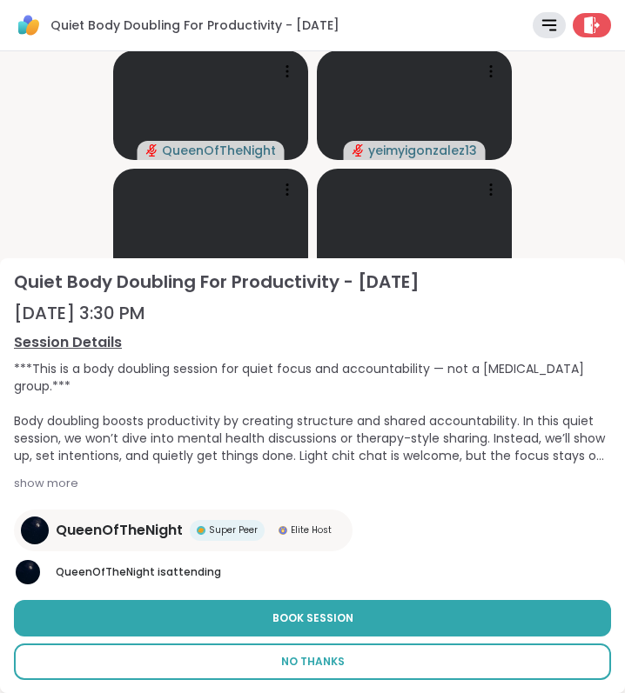
click at [310, 661] on span "No Thanks" at bounding box center [313, 662] width 64 height 16
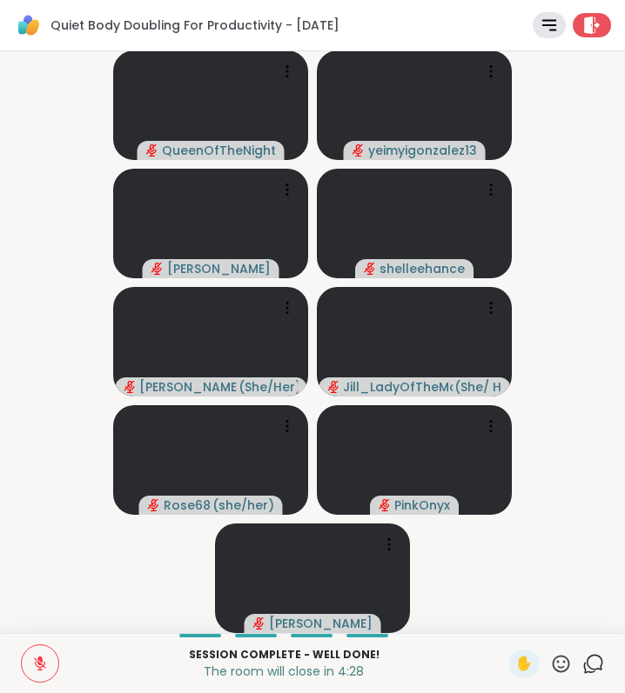
click at [591, 660] on icon at bounding box center [593, 664] width 22 height 22
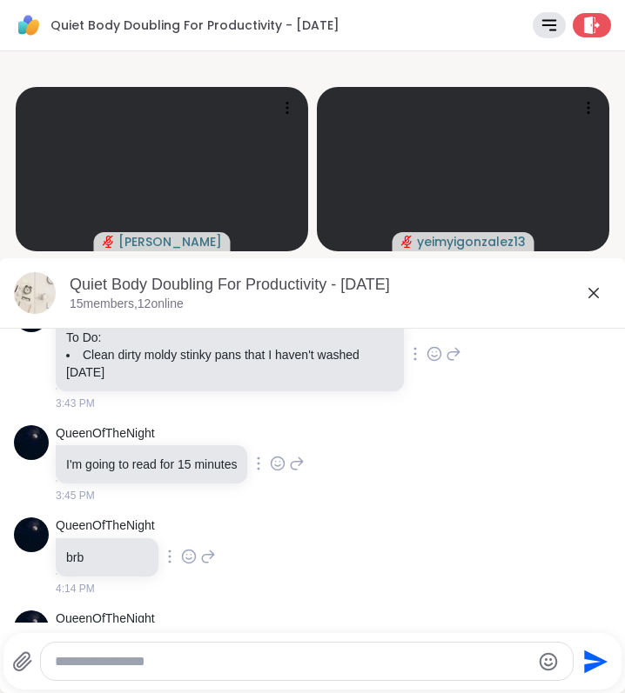
scroll to position [2959, 0]
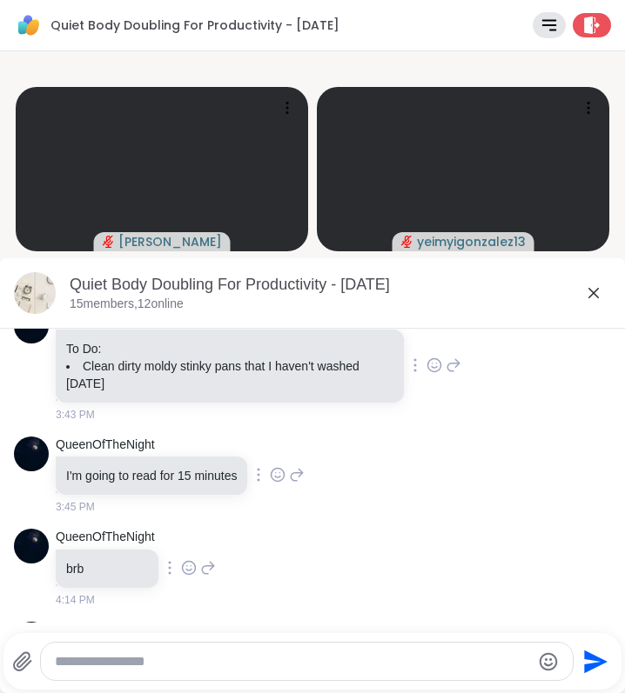
click at [593, 290] on icon at bounding box center [593, 293] width 21 height 21
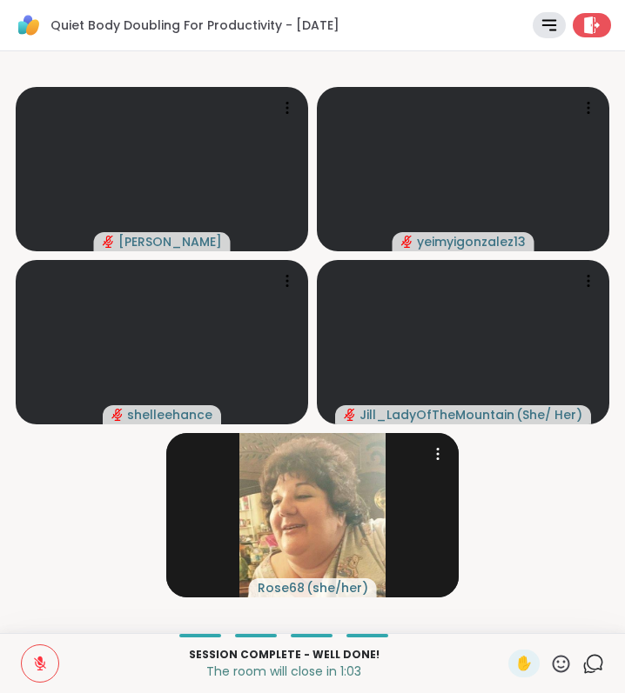
scroll to position [0, 0]
